Goal: Find specific page/section: Find specific page/section

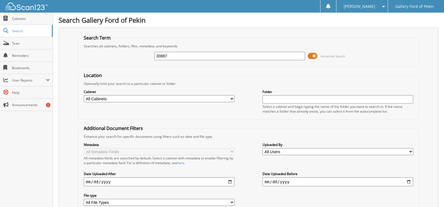
type input "30887"
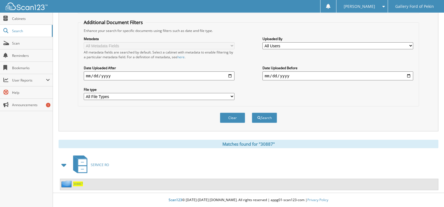
click at [79, 184] on span "30887" at bounding box center [78, 183] width 10 height 5
